Goal: Find specific page/section: Find specific page/section

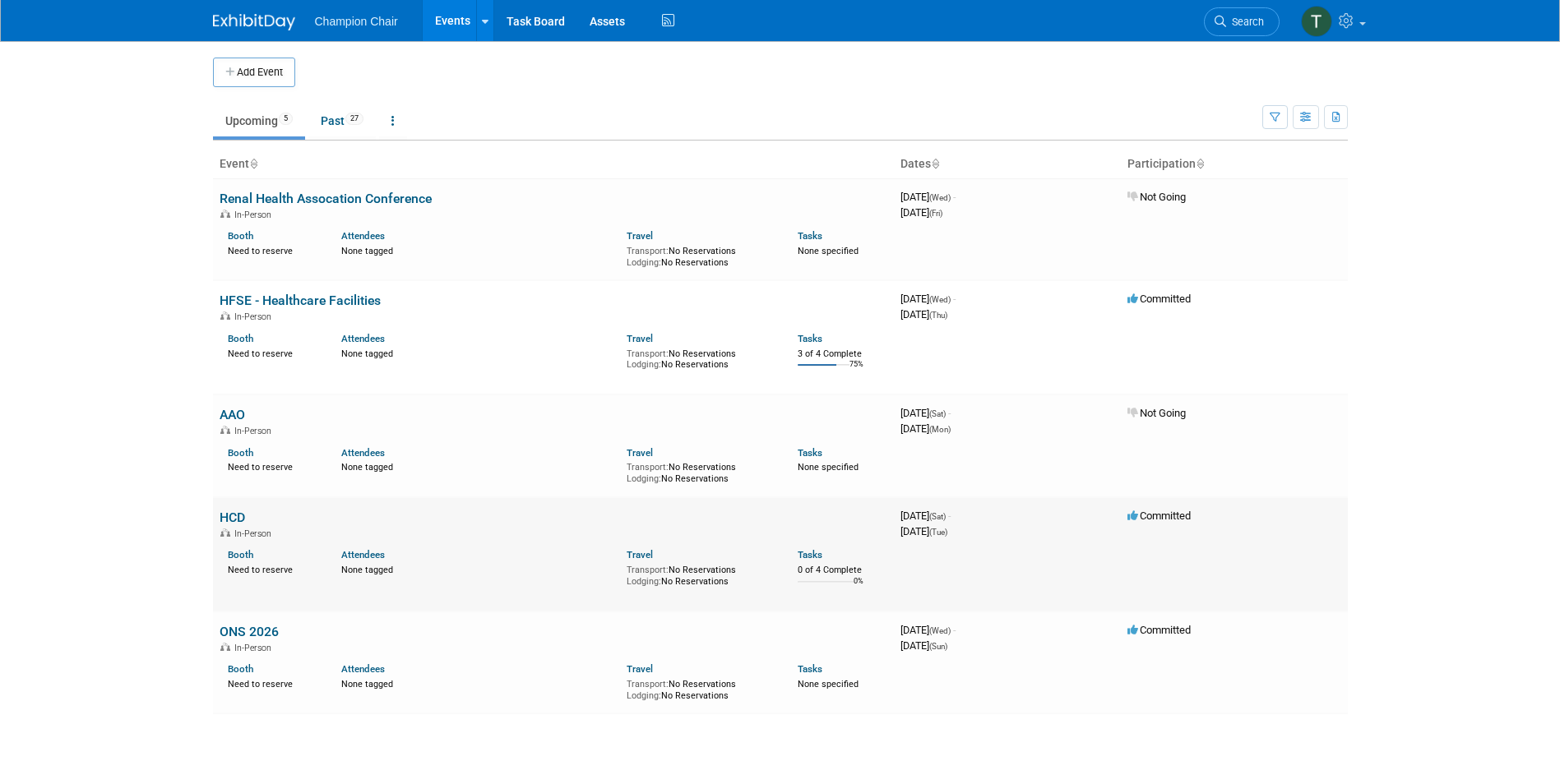
click at [229, 512] on link "HCD" at bounding box center [232, 518] width 26 height 16
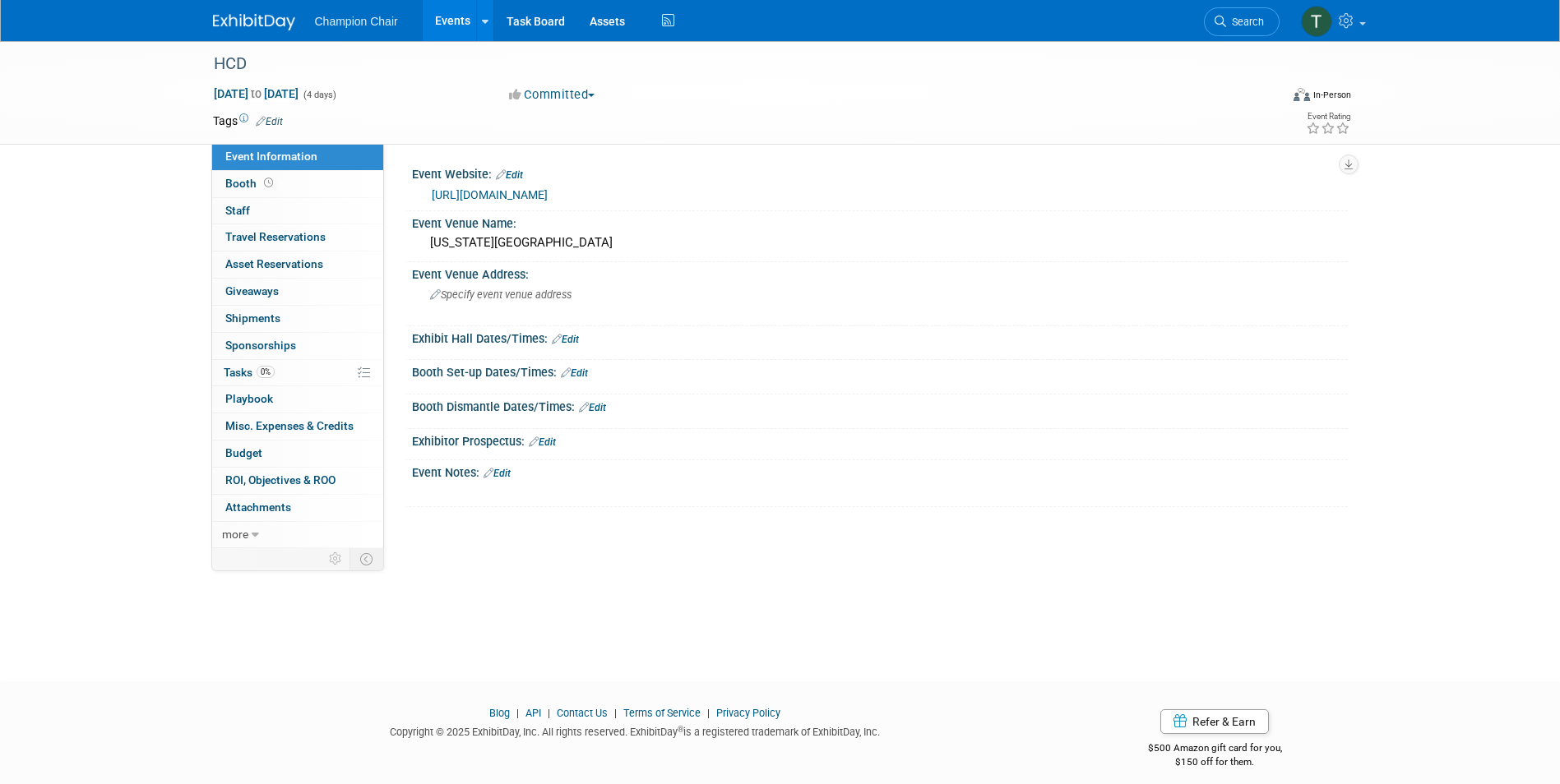
click at [209, 348] on div "Event Information Event Info Booth Booth 0 Staff 0 Staff 0 Travel Reservations …" at bounding box center [780, 295] width 1159 height 507
click at [232, 371] on span "Tasks 0%" at bounding box center [248, 372] width 51 height 13
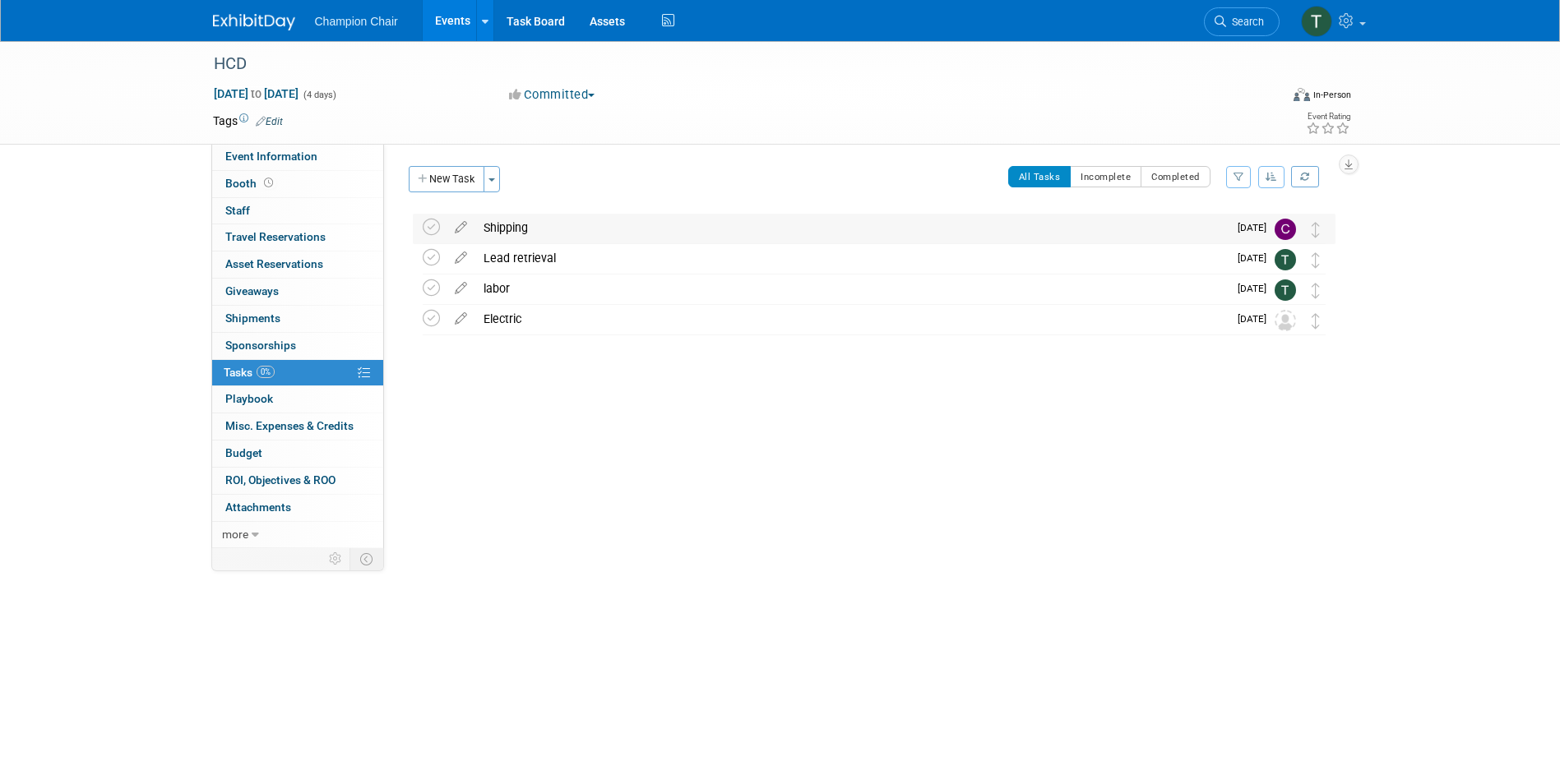
click at [760, 237] on div "Shipping" at bounding box center [851, 227] width 752 height 28
